Goal: Transaction & Acquisition: Purchase product/service

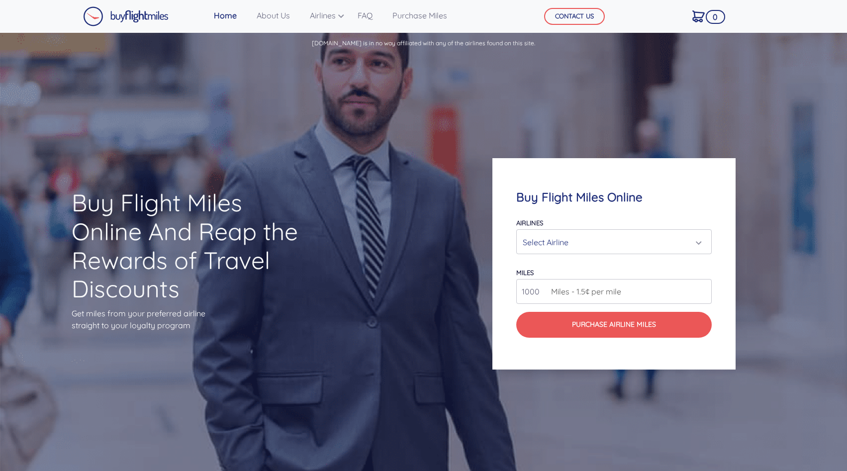
click at [542, 244] on div "Select Airline" at bounding box center [611, 242] width 177 height 19
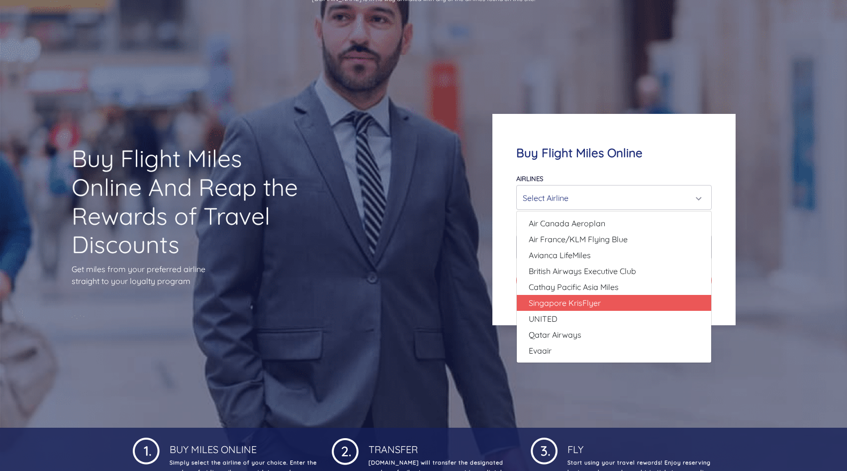
scroll to position [48, 0]
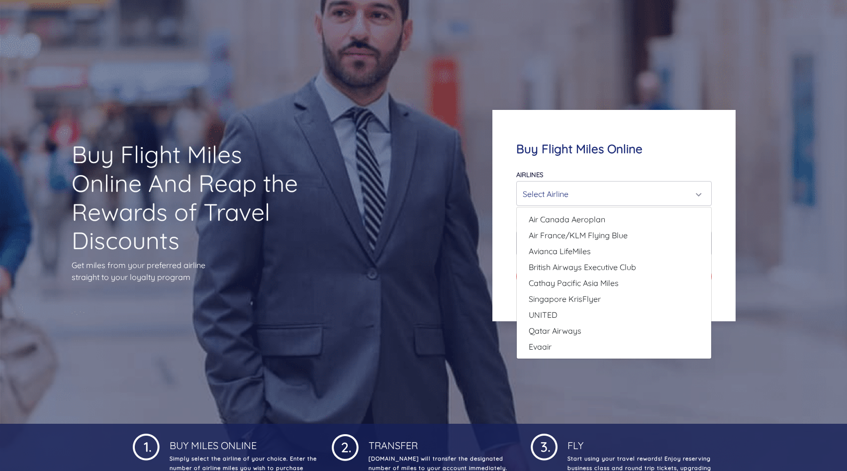
click at [483, 303] on div "Buy Flight Miles Online Airlines Air Canada Aeroplan Air France/KLM Flying Blue…" at bounding box center [614, 215] width 339 height 307
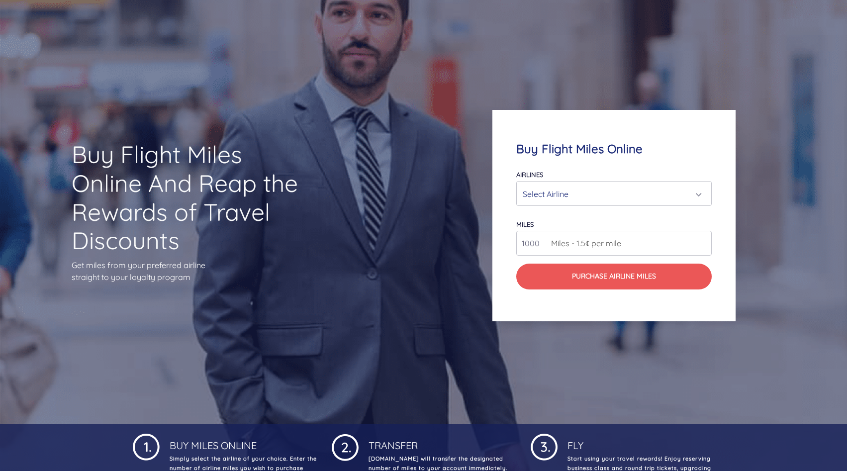
click at [598, 205] on form "Airlines Air Canada Aeroplan Air France/KLM Flying Blue Avianca LifeMiles Briti…" at bounding box center [614, 228] width 196 height 121
click at [603, 195] on div "Select Airline" at bounding box center [611, 194] width 177 height 19
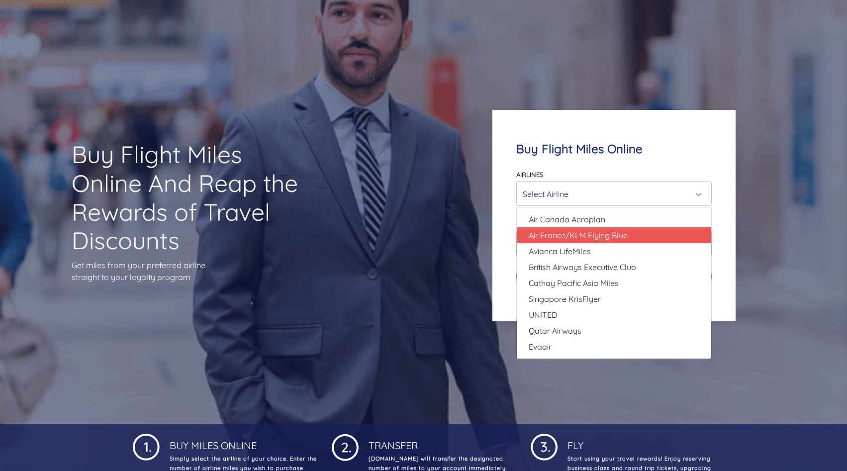
click at [627, 236] on span "Air France/KLM Flying Blue" at bounding box center [578, 235] width 99 height 12
select select "Air France/KLM Flying Blue"
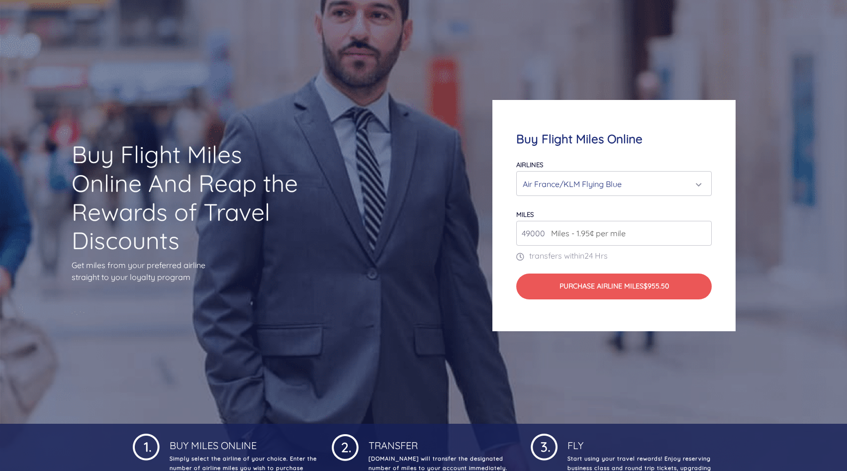
click at [626, 237] on input "49000" at bounding box center [614, 233] width 196 height 25
click at [705, 232] on input "50000" at bounding box center [614, 233] width 196 height 25
click at [705, 232] on input "51000" at bounding box center [614, 233] width 196 height 25
click at [705, 232] on input "52000" at bounding box center [614, 233] width 196 height 25
click at [705, 232] on input "53000" at bounding box center [614, 233] width 196 height 25
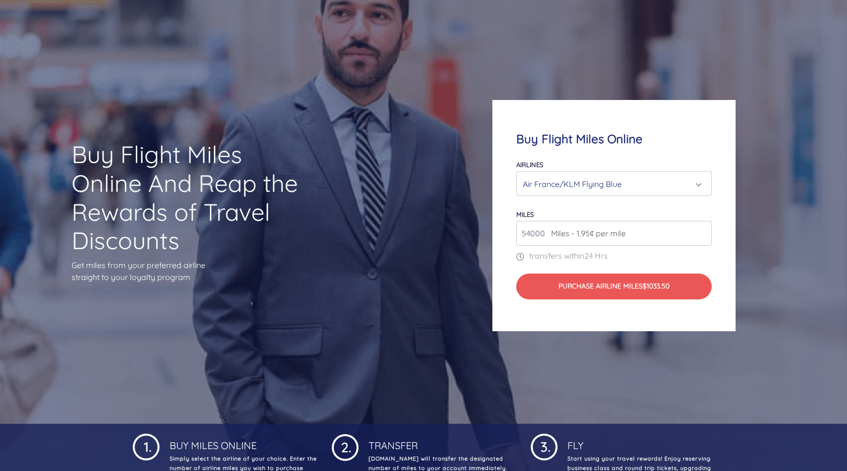
click at [705, 232] on input "54000" at bounding box center [614, 233] width 196 height 25
click at [705, 232] on input "76000" at bounding box center [614, 233] width 196 height 25
click at [705, 232] on input "97000" at bounding box center [614, 233] width 196 height 25
click at [705, 232] on input "98000" at bounding box center [614, 233] width 196 height 25
click at [705, 232] on input "99000" at bounding box center [614, 233] width 196 height 25
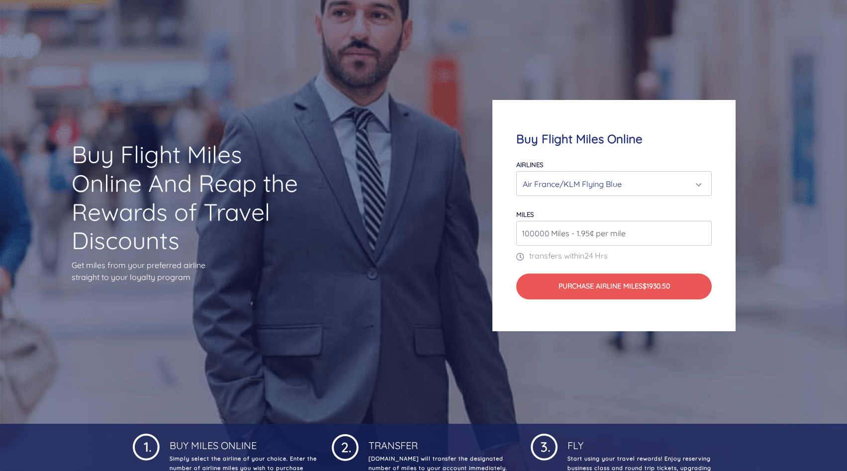
type input "100000"
click at [705, 232] on input "100000" at bounding box center [614, 233] width 196 height 25
click at [642, 187] on div "Air France/KLM Flying Blue" at bounding box center [611, 184] width 177 height 19
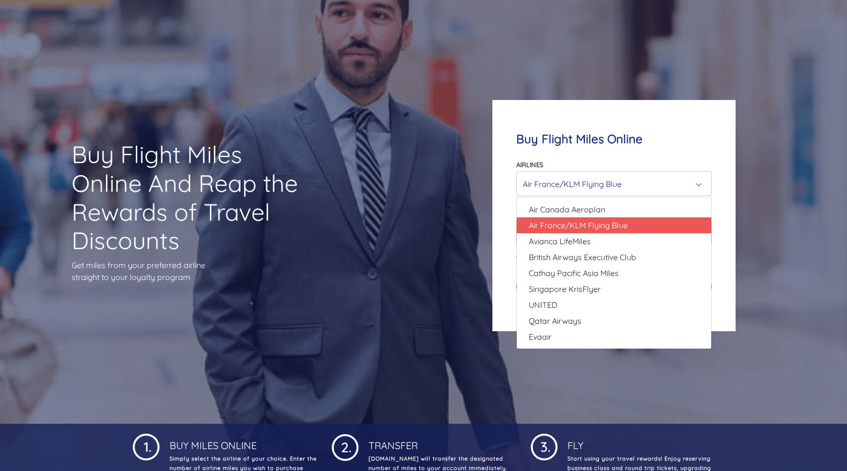
click at [642, 187] on div "Air France/KLM Flying Blue" at bounding box center [611, 184] width 177 height 19
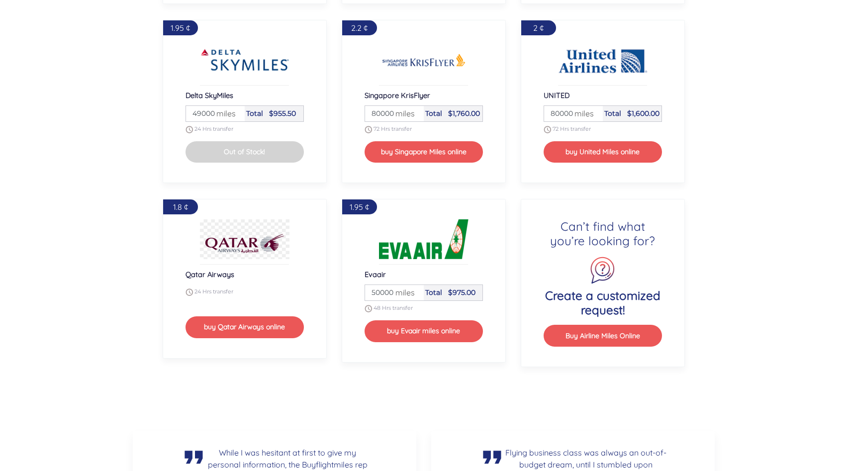
scroll to position [1309, 0]
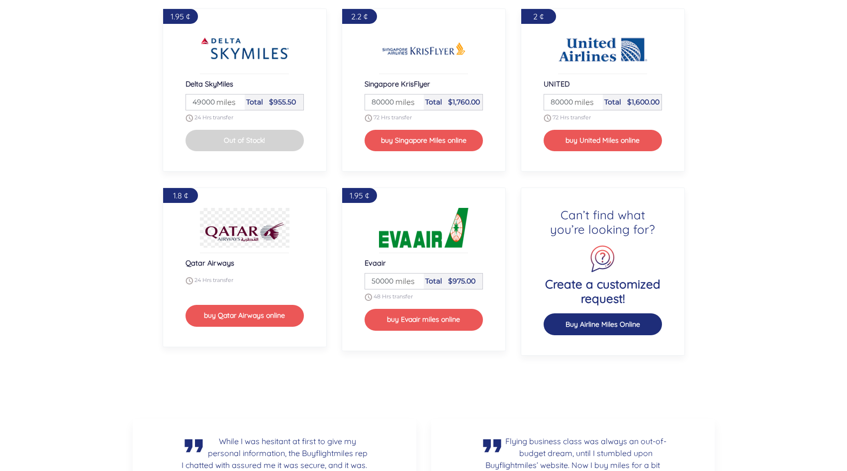
click at [616, 322] on button "Buy Airline Miles Online" at bounding box center [603, 323] width 118 height 21
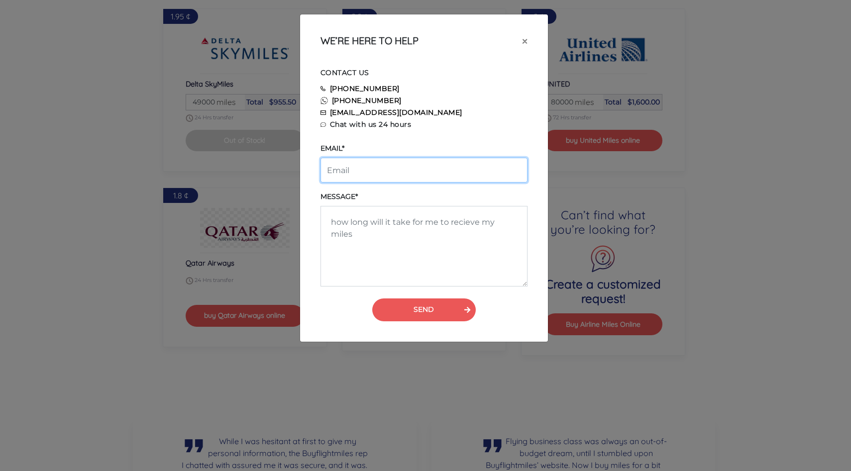
click at [393, 166] on input "email" at bounding box center [423, 170] width 207 height 25
type input "[EMAIL_ADDRESS][DOMAIN_NAME]"
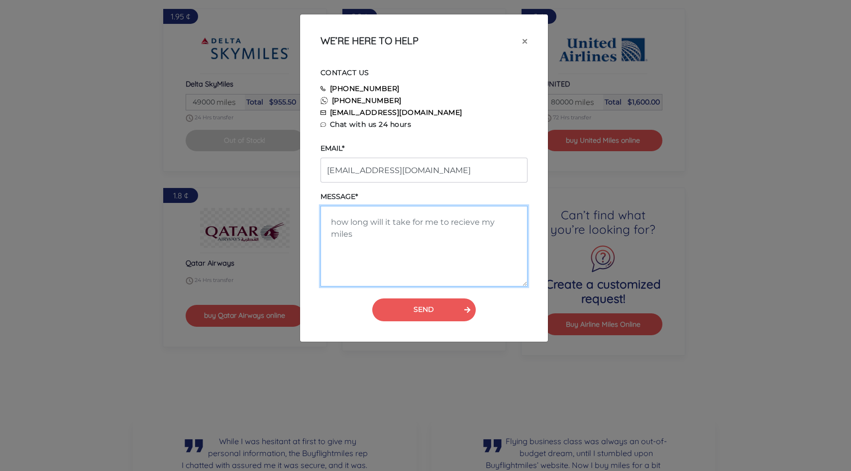
click at [384, 224] on textarea at bounding box center [423, 246] width 207 height 81
type textarea "Hello, I need to buy 270,000 Turkish airline miles"
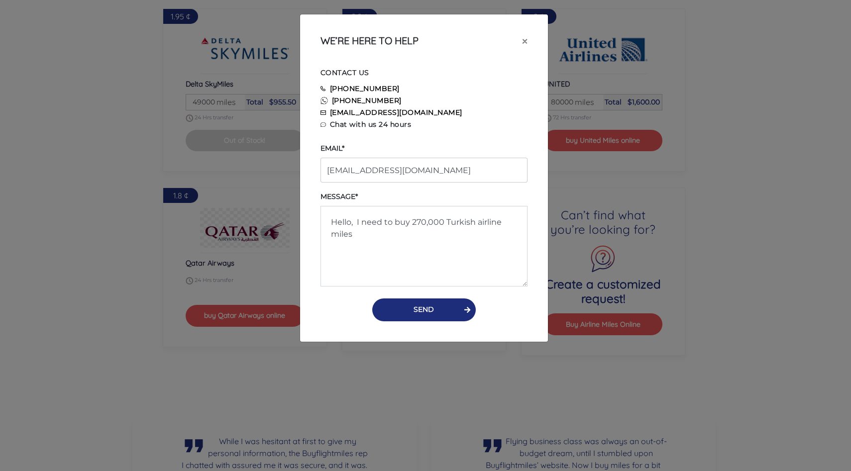
click at [422, 314] on button "SEND" at bounding box center [423, 310] width 103 height 23
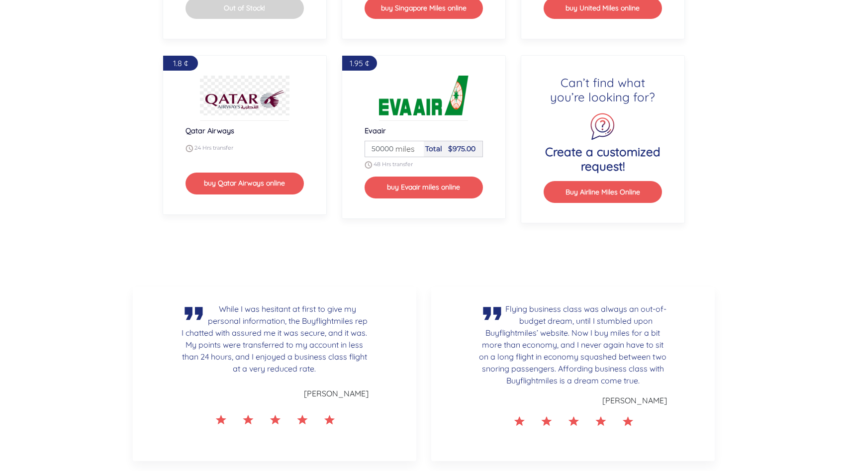
scroll to position [1288, 0]
